Goal: Transaction & Acquisition: Obtain resource

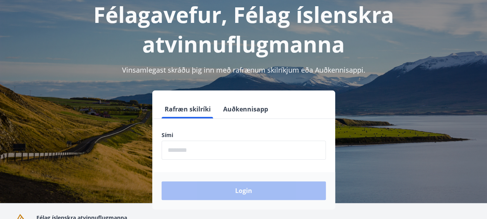
scroll to position [78, 0]
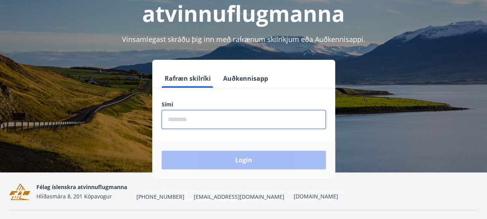
click at [170, 119] on input "phone" at bounding box center [244, 119] width 164 height 19
type input "********"
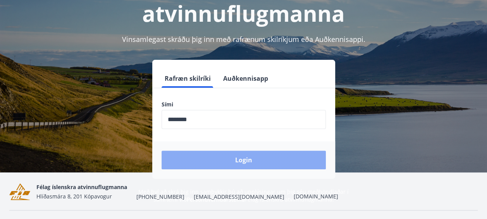
click at [248, 160] on button "Login" at bounding box center [244, 159] width 164 height 19
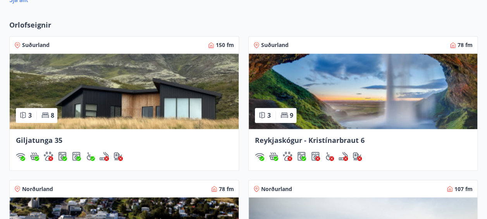
scroll to position [581, 0]
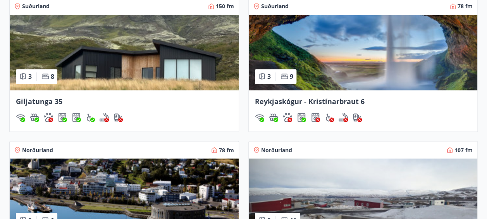
click at [49, 99] on span "Giljatunga 35" at bounding box center [39, 101] width 47 height 9
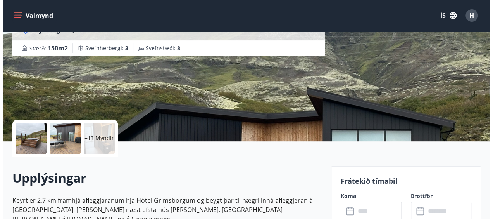
scroll to position [103, 0]
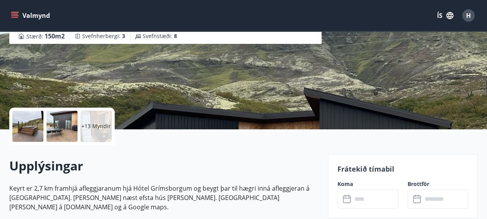
click at [31, 122] on div at bounding box center [27, 125] width 31 height 31
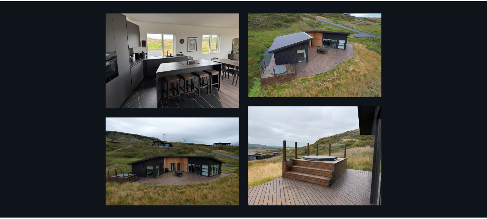
scroll to position [0, 0]
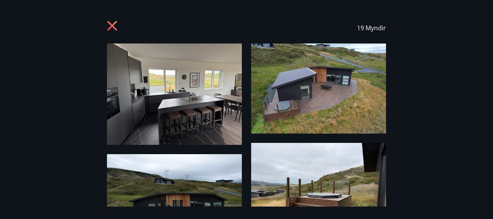
click at [113, 26] on icon at bounding box center [112, 26] width 10 height 10
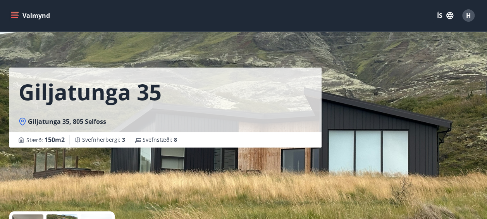
click at [15, 15] on icon "menu" at bounding box center [15, 16] width 8 height 8
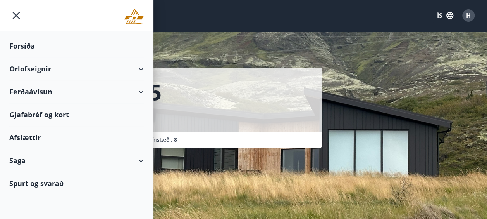
click at [41, 69] on div "Orlofseignir" at bounding box center [76, 68] width 134 height 23
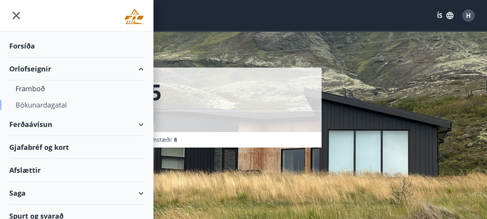
click at [45, 103] on div "Bókunardagatal" at bounding box center [77, 105] width 122 height 16
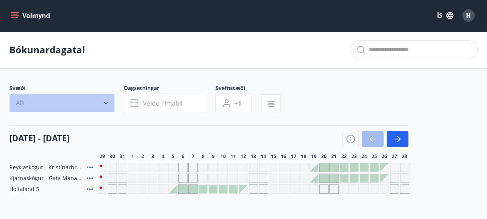
click at [108, 101] on icon "button" at bounding box center [106, 103] width 8 height 8
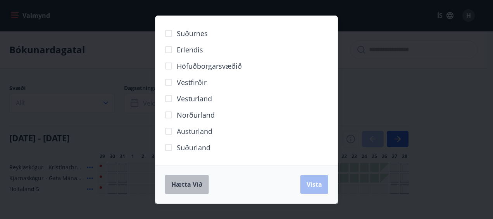
click at [195, 183] on span "Hætta við" at bounding box center [186, 184] width 31 height 9
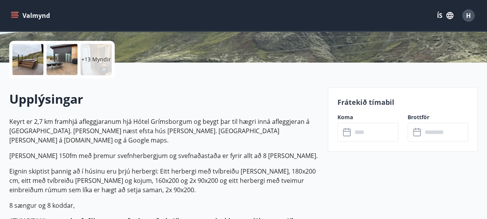
scroll to position [194, 0]
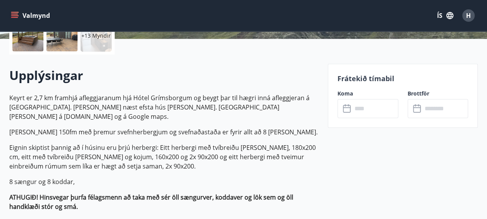
click at [377, 111] on input "text" at bounding box center [375, 108] width 46 height 19
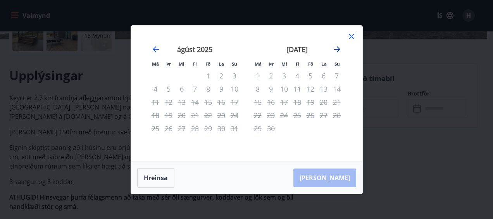
click at [336, 49] on icon "Move forward to switch to the next month." at bounding box center [337, 49] width 6 height 6
click at [155, 47] on icon "Move backward to switch to the previous month." at bounding box center [156, 49] width 6 height 6
click at [153, 179] on button "Hreinsa" at bounding box center [155, 177] width 37 height 19
click at [154, 178] on button "Hreinsa" at bounding box center [155, 177] width 37 height 19
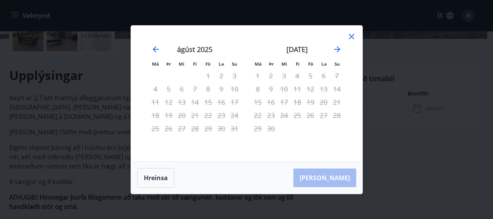
click at [353, 35] on icon at bounding box center [351, 36] width 5 height 5
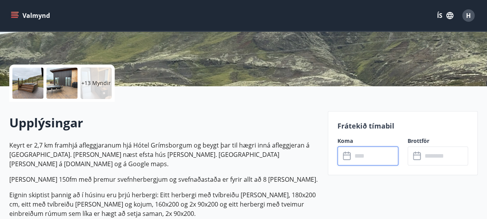
scroll to position [0, 0]
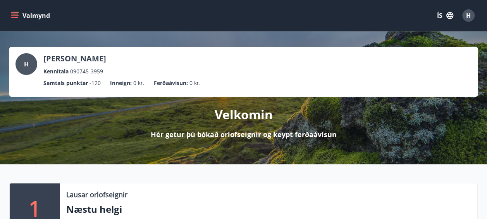
click at [15, 14] on icon "menu" at bounding box center [15, 16] width 8 height 8
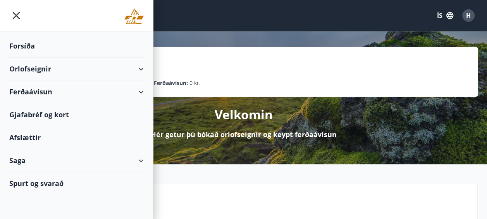
click at [138, 90] on div "Ferðaávísun" at bounding box center [76, 91] width 134 height 23
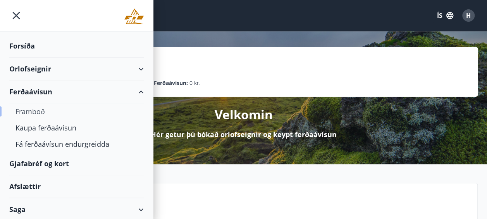
click at [37, 111] on div "Framboð" at bounding box center [77, 111] width 122 height 16
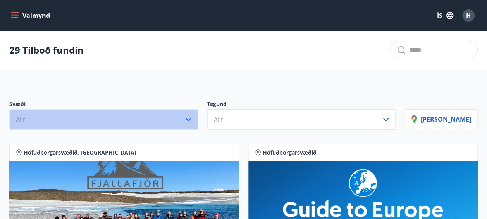
click at [193, 119] on icon "button" at bounding box center [188, 119] width 9 height 9
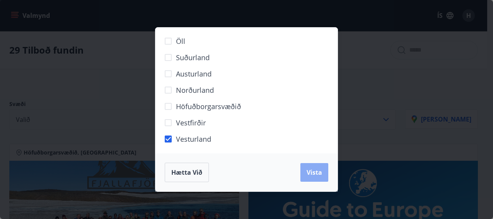
click at [313, 173] on span "Vista" at bounding box center [315, 172] width 16 height 9
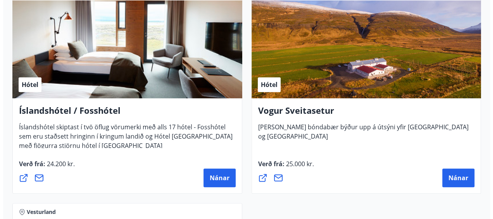
scroll to position [223, 0]
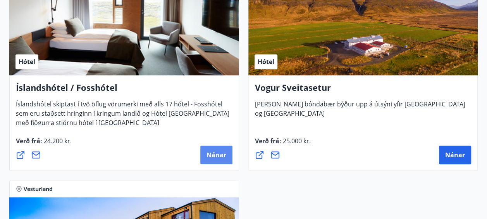
click at [217, 152] on span "Nánar" at bounding box center [217, 154] width 20 height 9
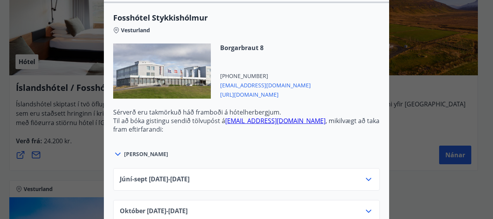
scroll to position [581, 0]
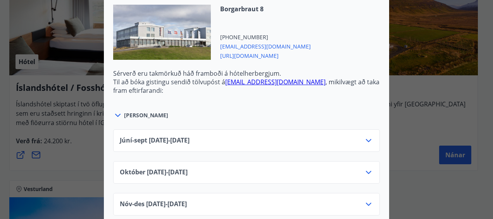
click at [117, 110] on icon at bounding box center [117, 114] width 9 height 9
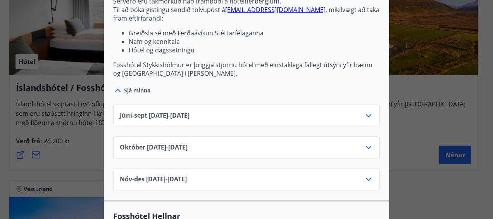
scroll to position [659, 0]
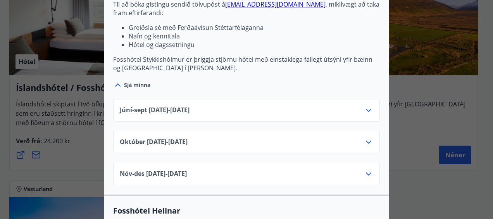
click at [367, 105] on icon at bounding box center [368, 109] width 9 height 9
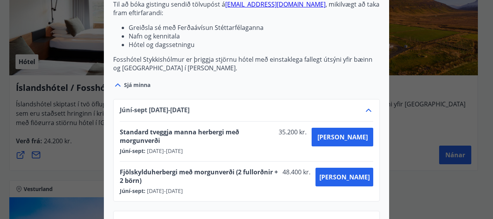
scroll to position [698, 0]
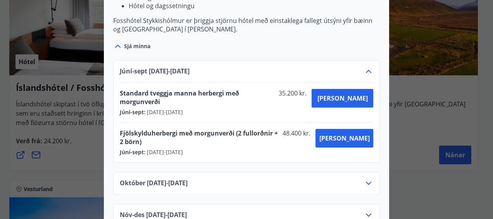
click at [364, 178] on icon at bounding box center [368, 182] width 9 height 9
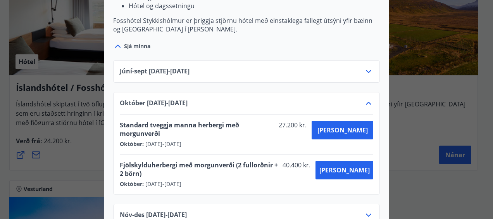
click at [366, 67] on icon at bounding box center [368, 71] width 9 height 9
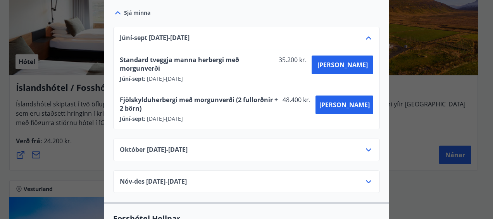
scroll to position [736, 0]
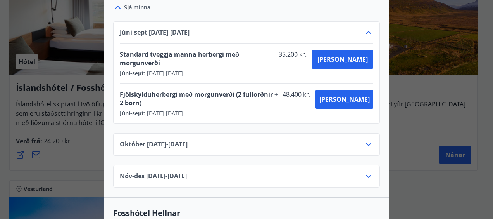
click at [368, 143] on icon at bounding box center [368, 144] width 5 height 3
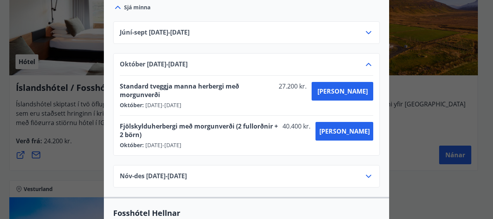
click at [364, 171] on icon at bounding box center [368, 175] width 9 height 9
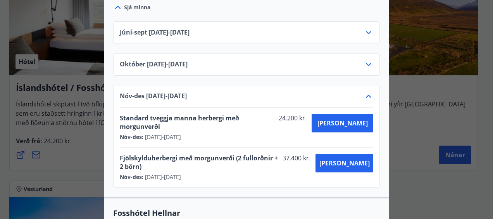
click at [367, 91] on icon at bounding box center [368, 95] width 9 height 9
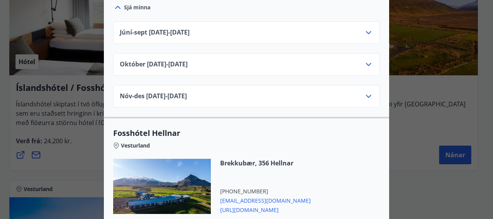
click at [367, 95] on icon at bounding box center [368, 96] width 5 height 3
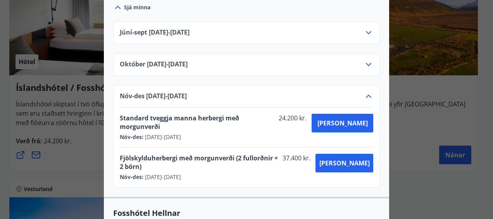
click at [367, 91] on icon at bounding box center [368, 95] width 9 height 9
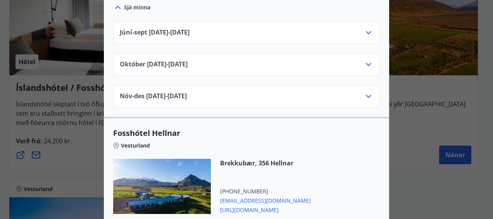
click at [367, 95] on icon at bounding box center [368, 96] width 5 height 3
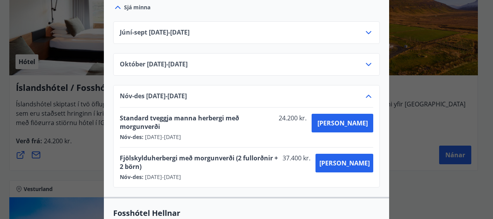
click at [365, 60] on icon at bounding box center [368, 64] width 9 height 9
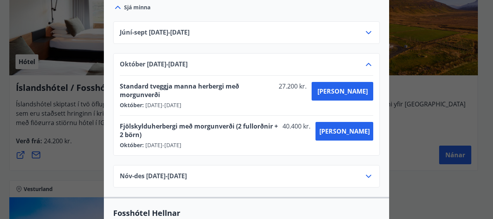
click at [366, 60] on icon at bounding box center [368, 64] width 9 height 9
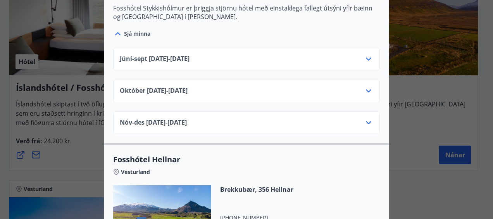
scroll to position [698, 0]
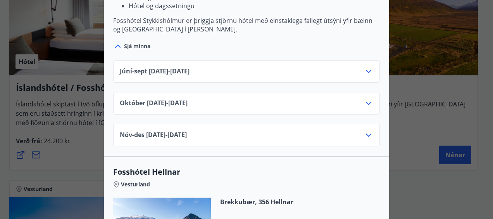
click at [365, 67] on icon at bounding box center [368, 71] width 9 height 9
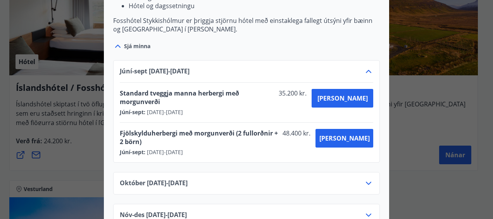
click at [365, 67] on icon at bounding box center [368, 71] width 9 height 9
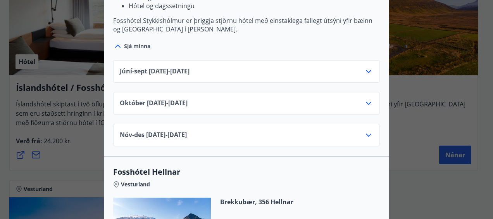
click at [365, 67] on icon at bounding box center [368, 71] width 9 height 9
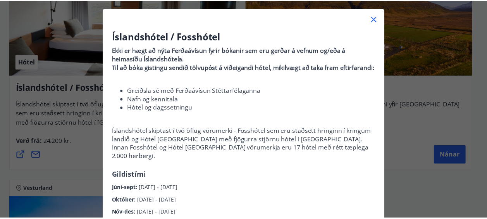
scroll to position [0, 0]
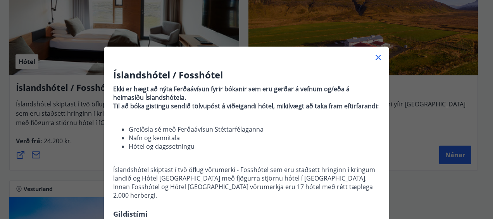
click at [376, 57] on icon at bounding box center [378, 57] width 9 height 9
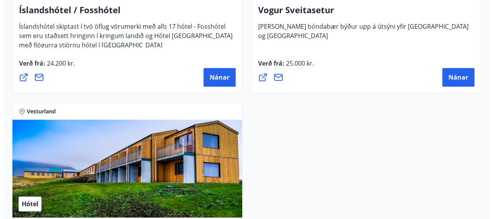
scroll to position [184, 0]
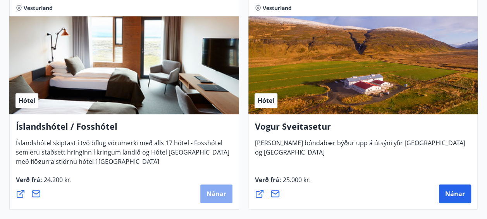
click at [219, 191] on span "Nánar" at bounding box center [217, 193] width 20 height 9
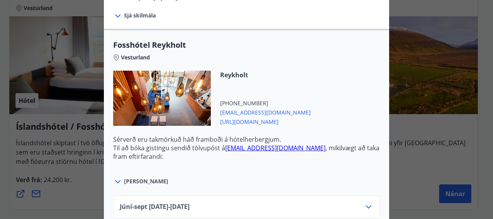
scroll to position [271, 0]
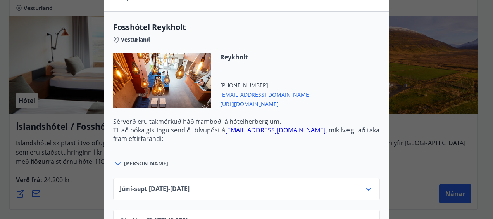
click at [162, 70] on div at bounding box center [162, 80] width 98 height 55
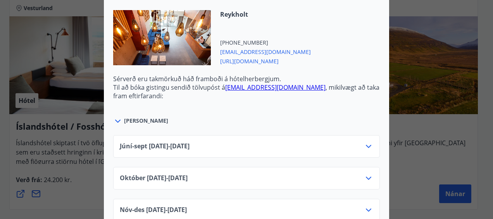
scroll to position [349, 0]
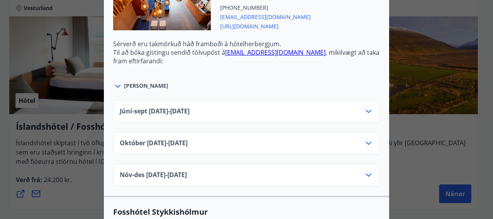
click at [367, 107] on icon at bounding box center [368, 111] width 9 height 9
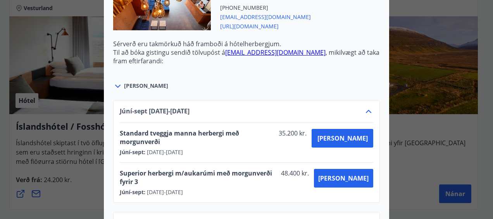
click at [367, 107] on icon at bounding box center [368, 111] width 9 height 9
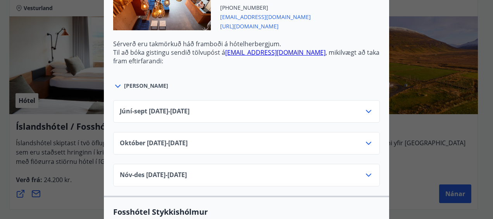
click at [367, 107] on icon at bounding box center [368, 111] width 9 height 9
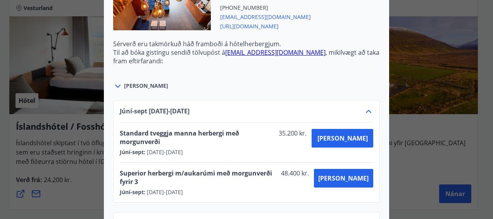
click at [367, 107] on icon at bounding box center [368, 111] width 9 height 9
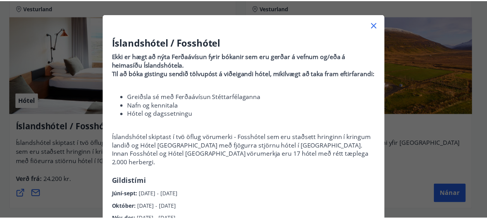
scroll to position [0, 0]
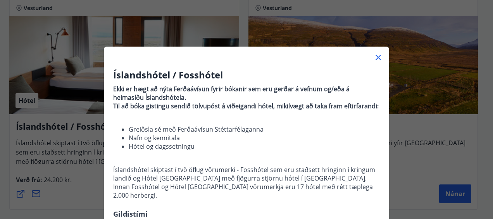
click at [374, 56] on icon at bounding box center [378, 57] width 9 height 9
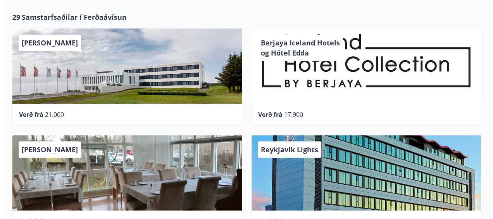
scroll to position [310, 0]
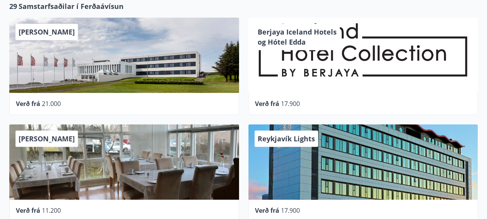
click at [127, 61] on div "[PERSON_NAME]" at bounding box center [124, 54] width 230 height 75
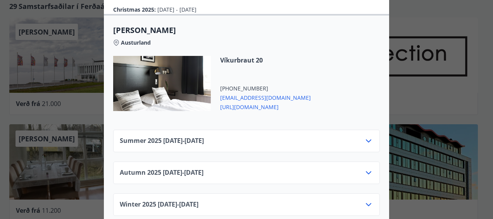
click at [367, 136] on icon at bounding box center [368, 140] width 9 height 9
